Goal: Navigation & Orientation: Find specific page/section

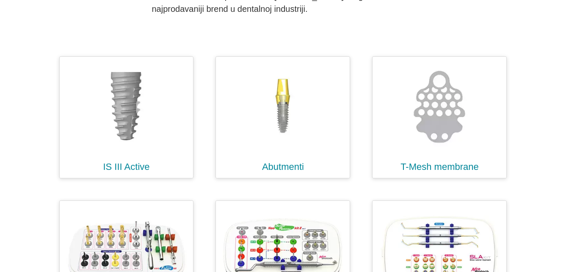
scroll to position [250, 0]
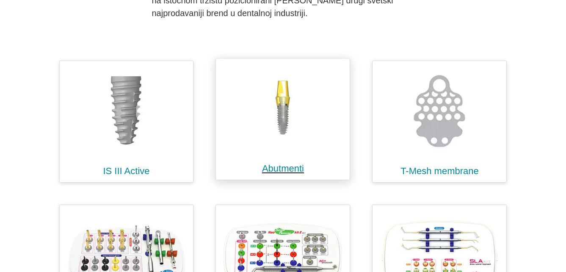
click at [280, 105] on img at bounding box center [282, 108] width 125 height 90
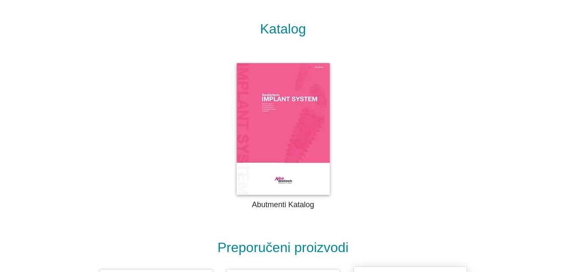
scroll to position [1262, 0]
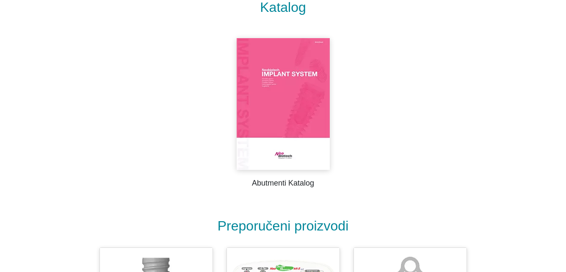
click at [290, 116] on img at bounding box center [283, 104] width 93 height 132
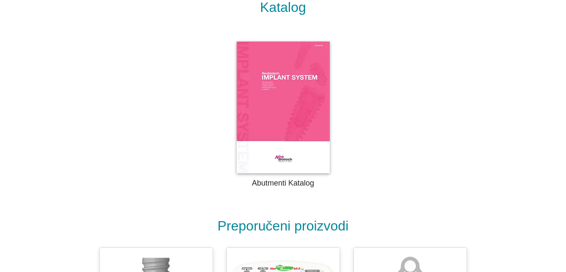
scroll to position [1262, 0]
